Goal: Task Accomplishment & Management: Use online tool/utility

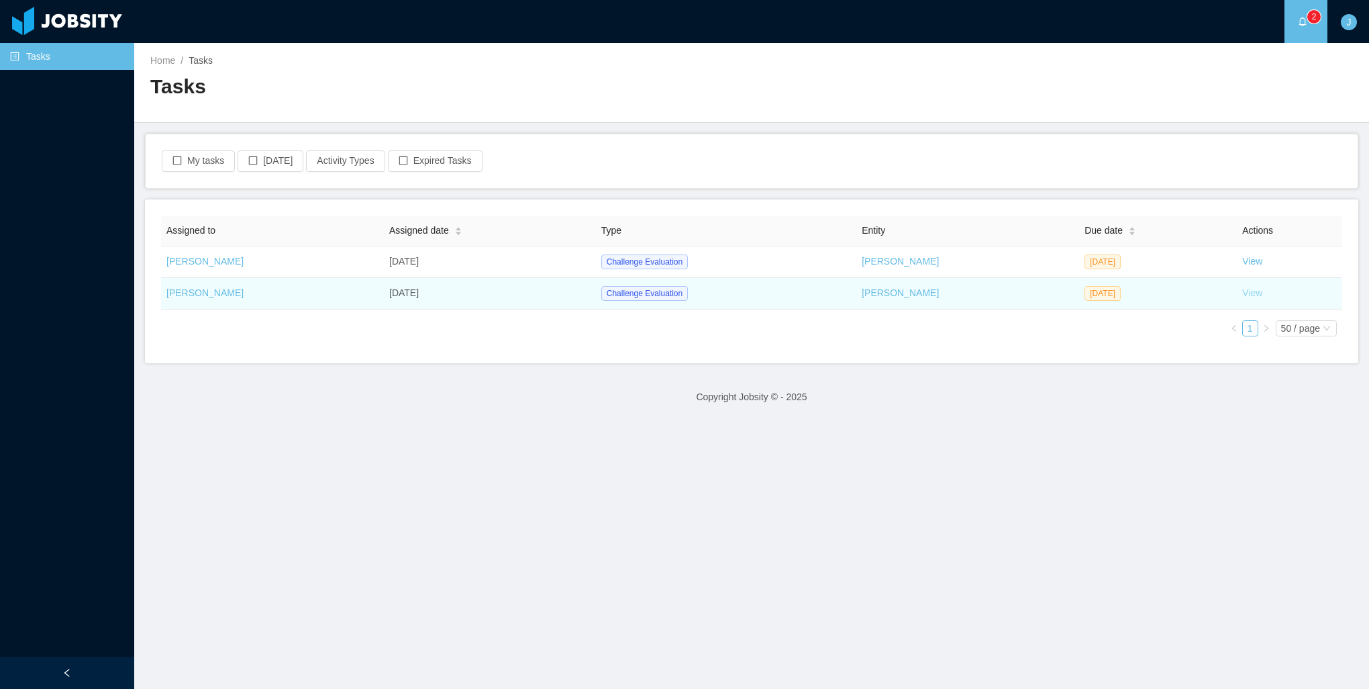
click at [1244, 292] on link "View" at bounding box center [1252, 292] width 20 height 11
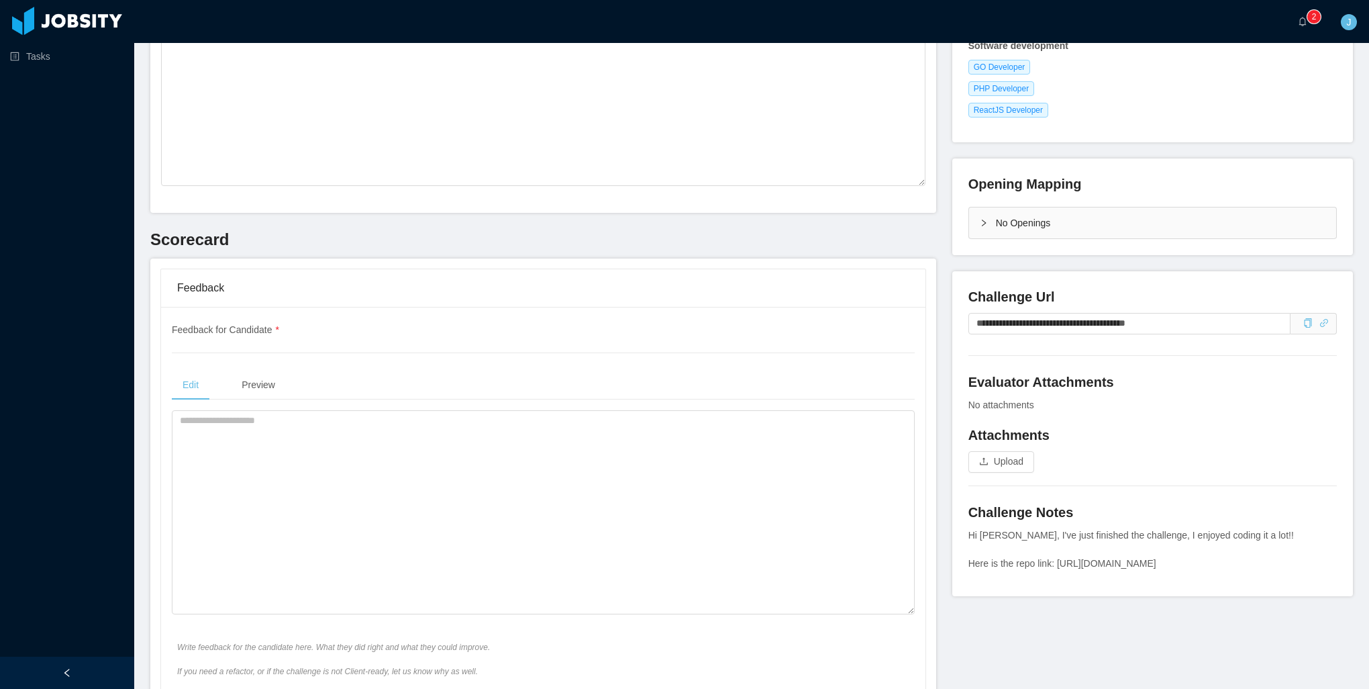
scroll to position [201, 0]
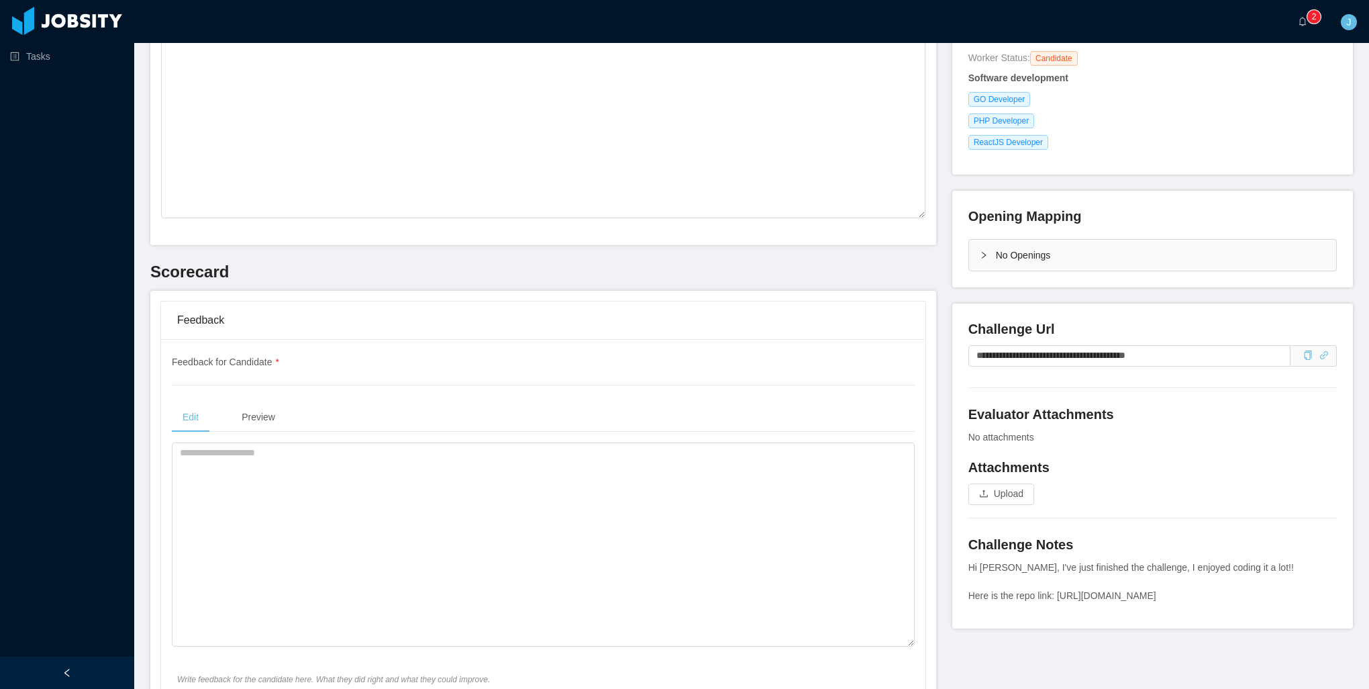
click at [1342, 365] on main "Home / Workers / [PERSON_NAME] / Recruitment Process / Challenge Evaluation / G…" at bounding box center [751, 165] width 1235 height 646
click at [1347, 495] on section "··· 0 1 2 3 4 5 6 7 8 9 0 1 2 3 4 5 6 7 8 9 0 1 2 3 4 5 6 7 8 9 ··· J ··· Home …" at bounding box center [751, 344] width 1235 height 689
drag, startPoint x: 1183, startPoint y: 366, endPoint x: 946, endPoint y: 363, distance: 236.3
click at [952, 363] on div "**********" at bounding box center [1152, 465] width 401 height 325
click at [1176, 119] on div "PHP Developer" at bounding box center [1152, 120] width 368 height 15
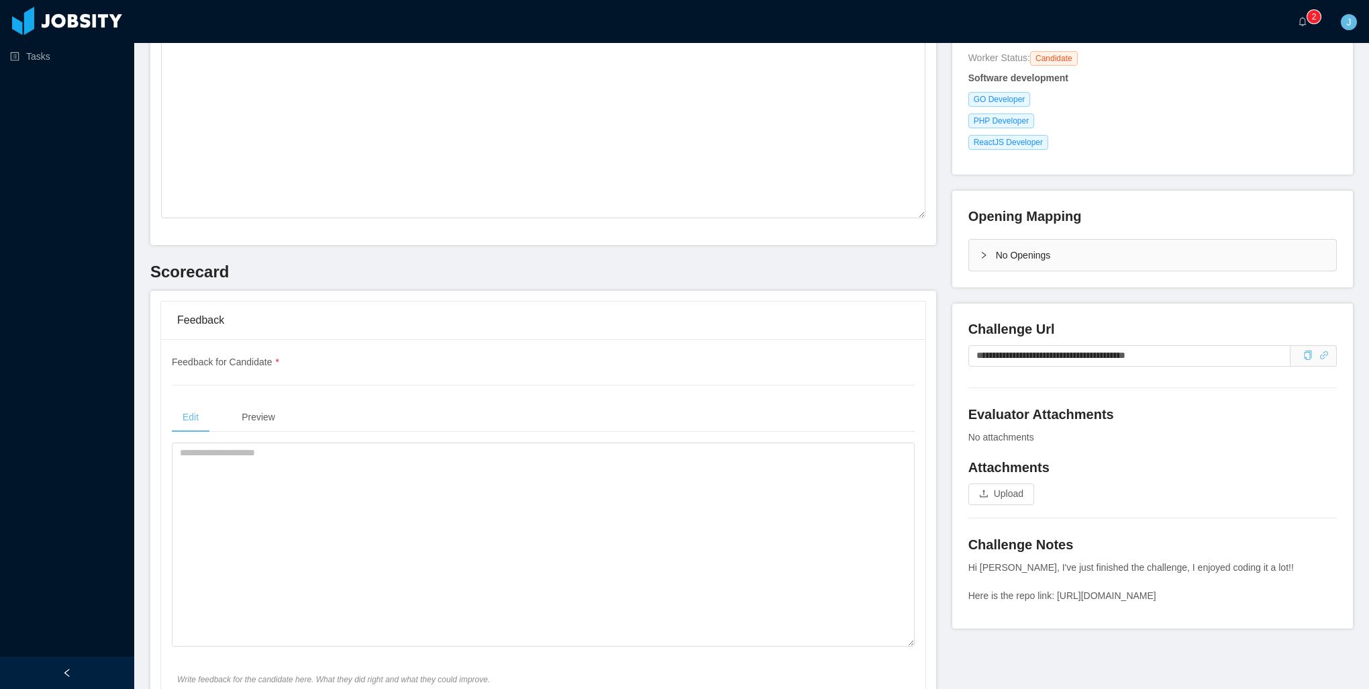
click at [783, 323] on div "Feedback" at bounding box center [543, 320] width 732 height 38
